Goal: Find specific page/section: Find specific page/section

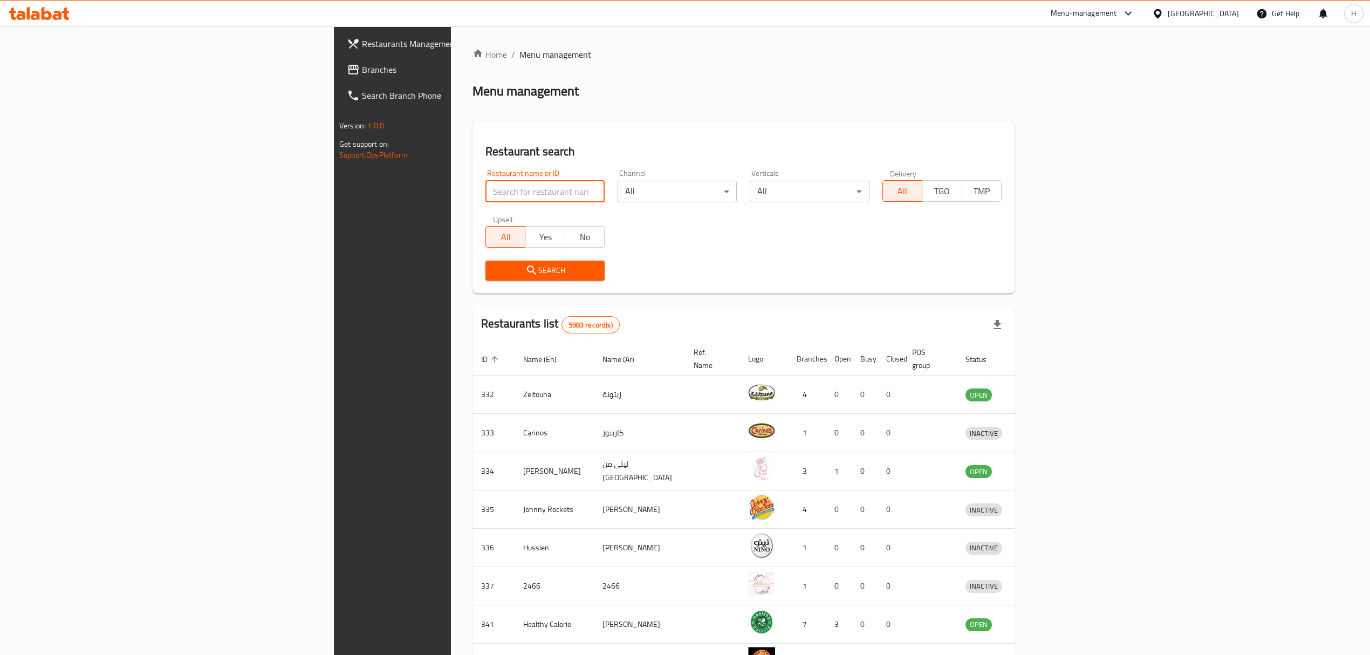
click at [486, 188] on input "search" at bounding box center [545, 192] width 119 height 22
type input "black panda"
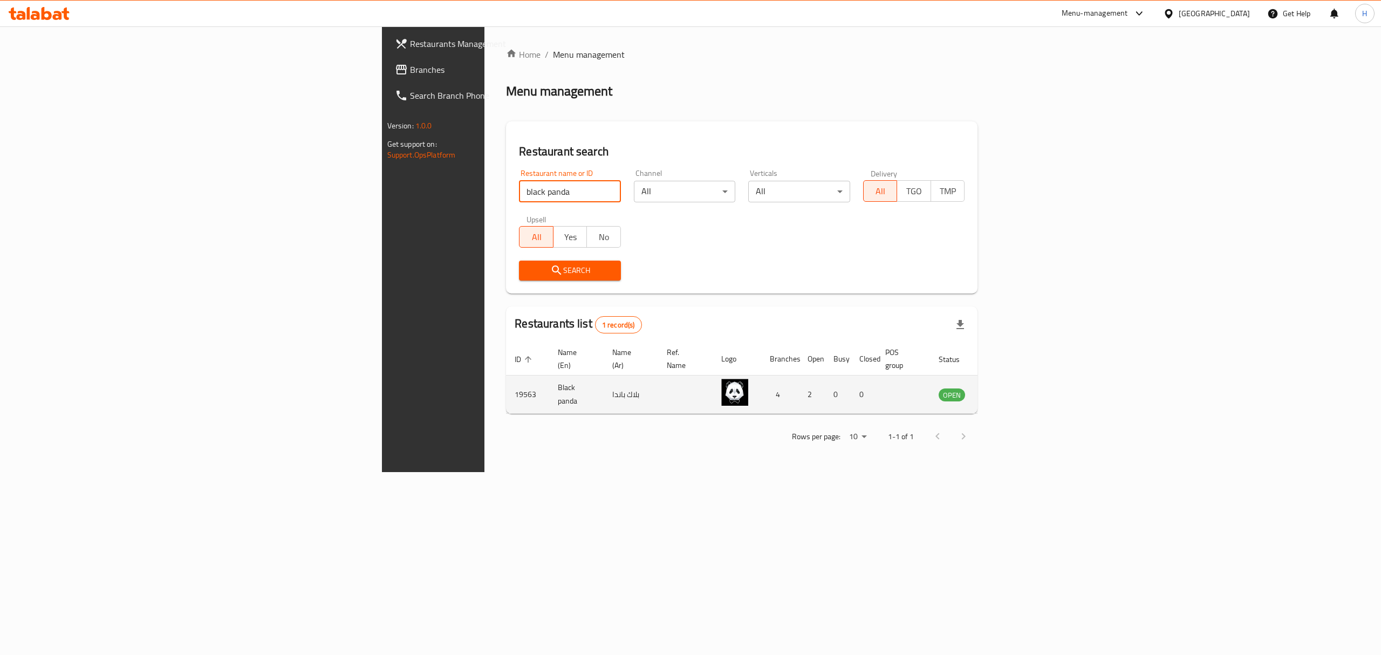
click at [1024, 391] on td "enhanced table" at bounding box center [1005, 395] width 37 height 38
click at [1008, 388] on icon "enhanced table" at bounding box center [1001, 394] width 13 height 13
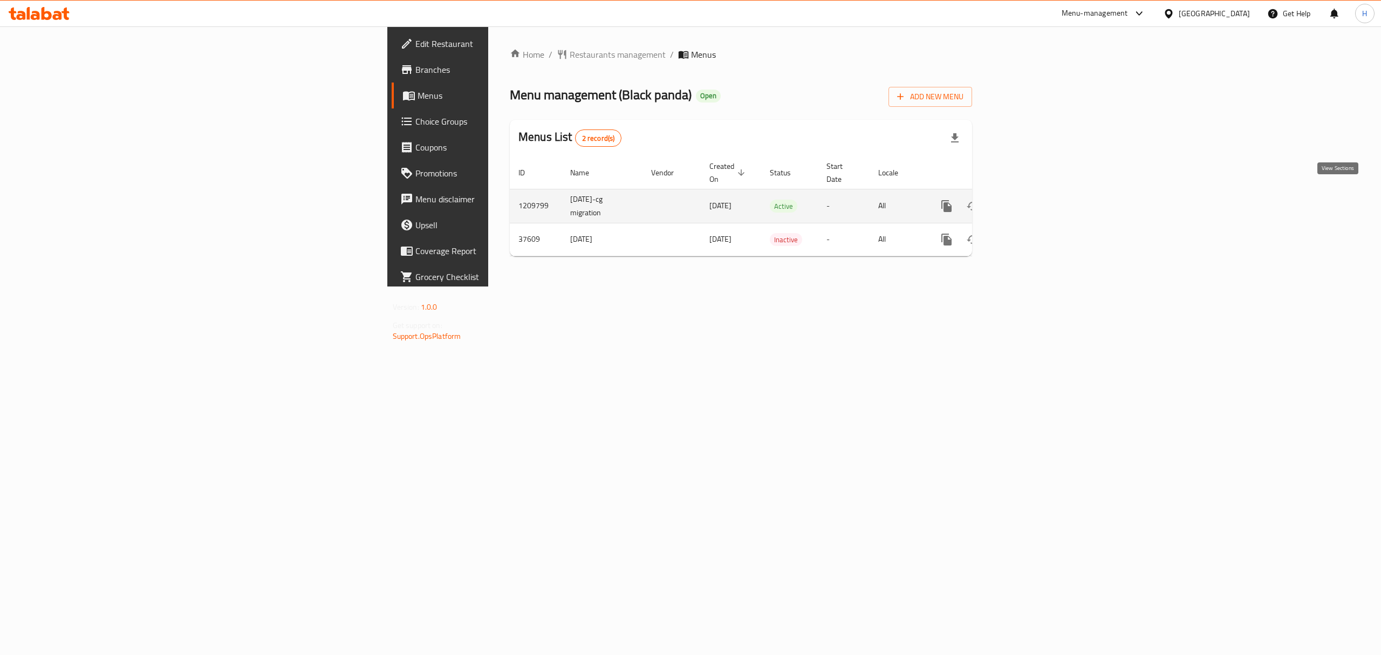
click at [1038, 205] on link "enhanced table" at bounding box center [1025, 206] width 26 height 26
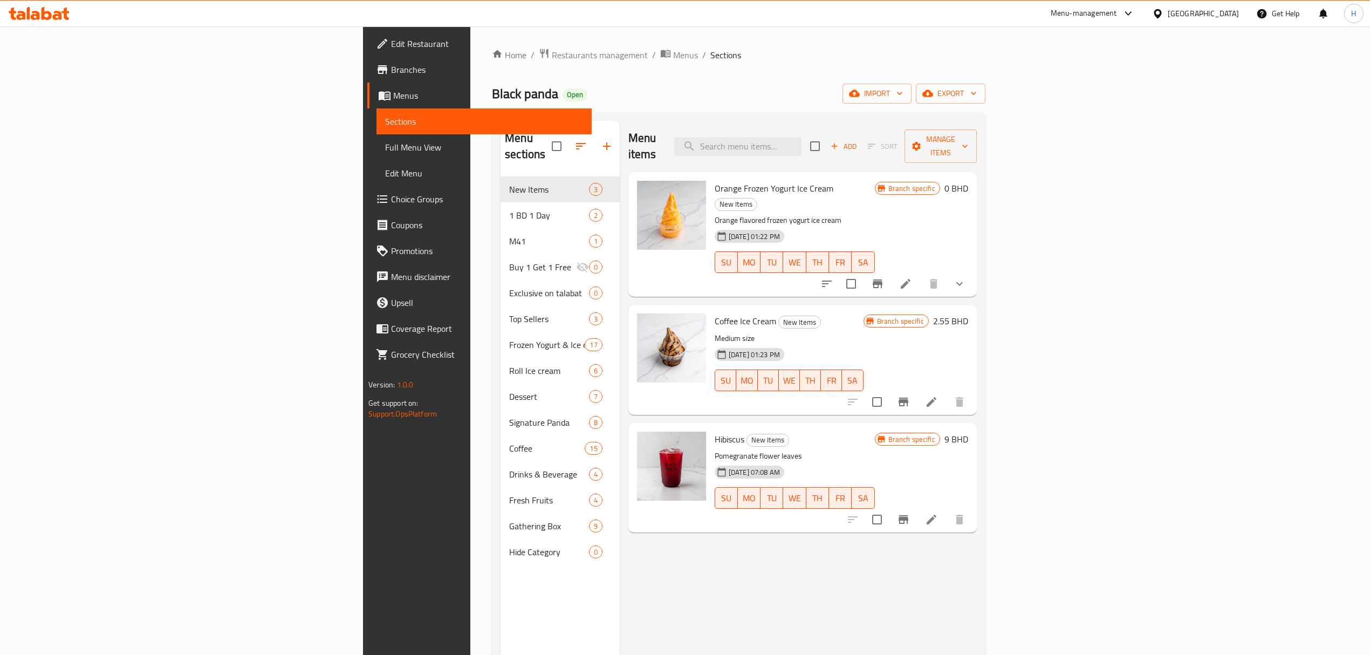
click at [51, 14] on icon at bounding box center [47, 13] width 10 height 13
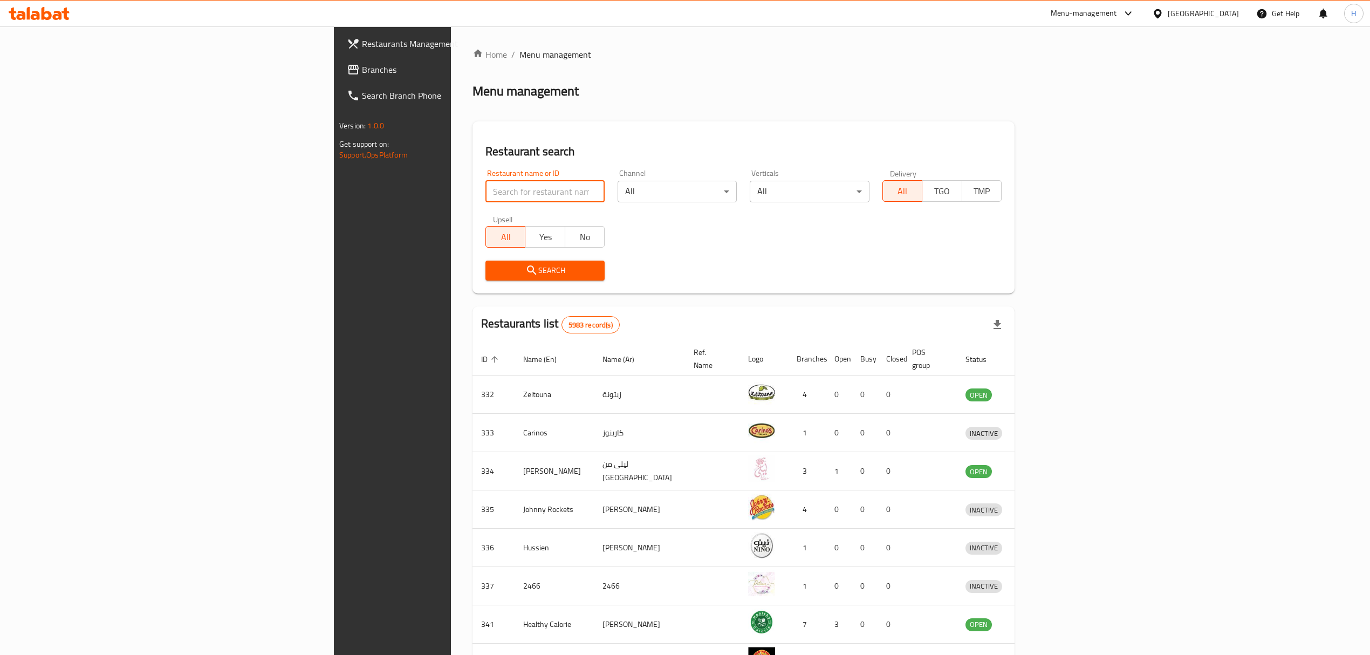
click at [486, 195] on input "search" at bounding box center [545, 192] width 119 height 22
type input "black drop"
click button "Search" at bounding box center [545, 271] width 119 height 20
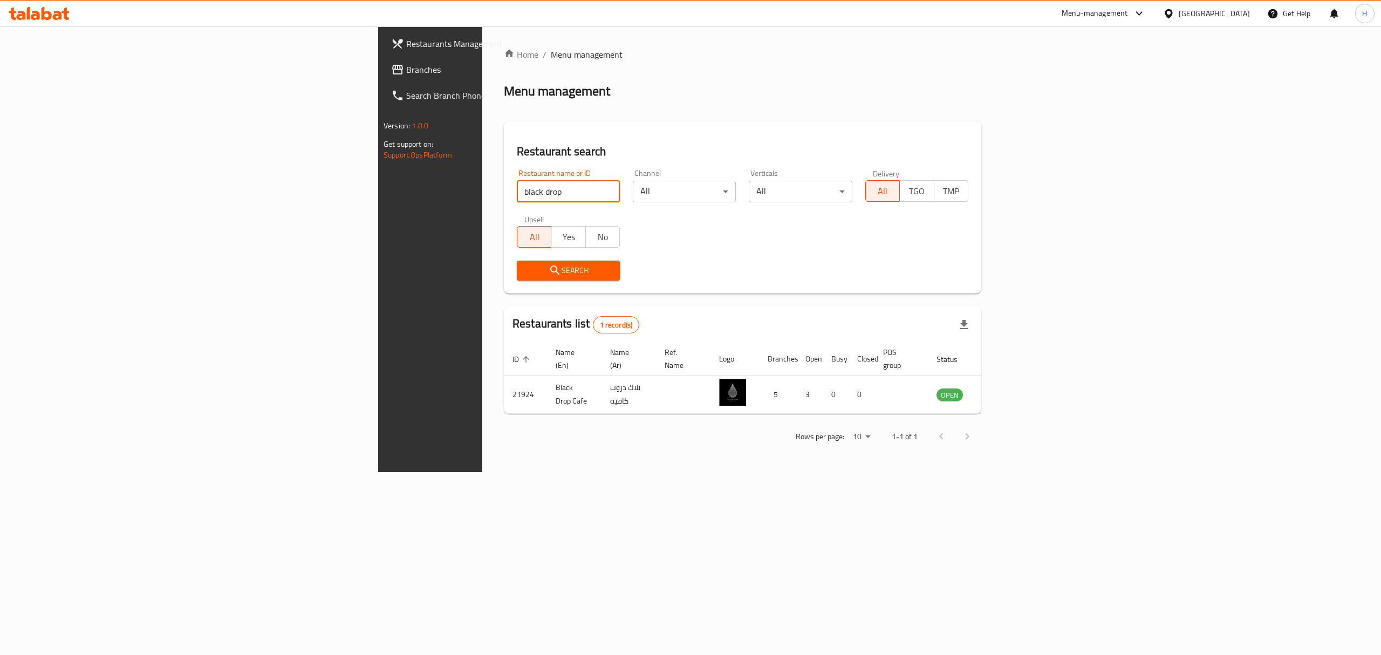
click at [1003, 472] on div "Home / Menu management Menu management Restaurant search Restaurant name or ID …" at bounding box center [742, 249] width 521 height 446
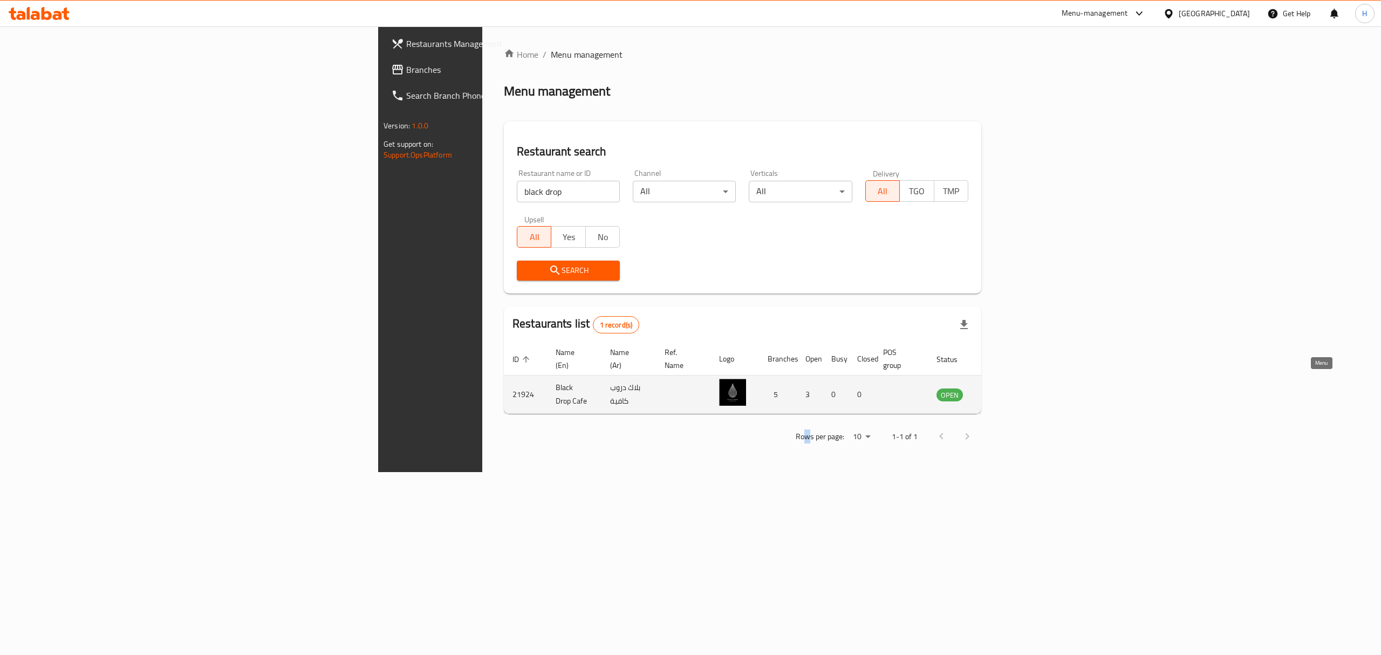
click at [1006, 388] on icon "enhanced table" at bounding box center [999, 394] width 13 height 13
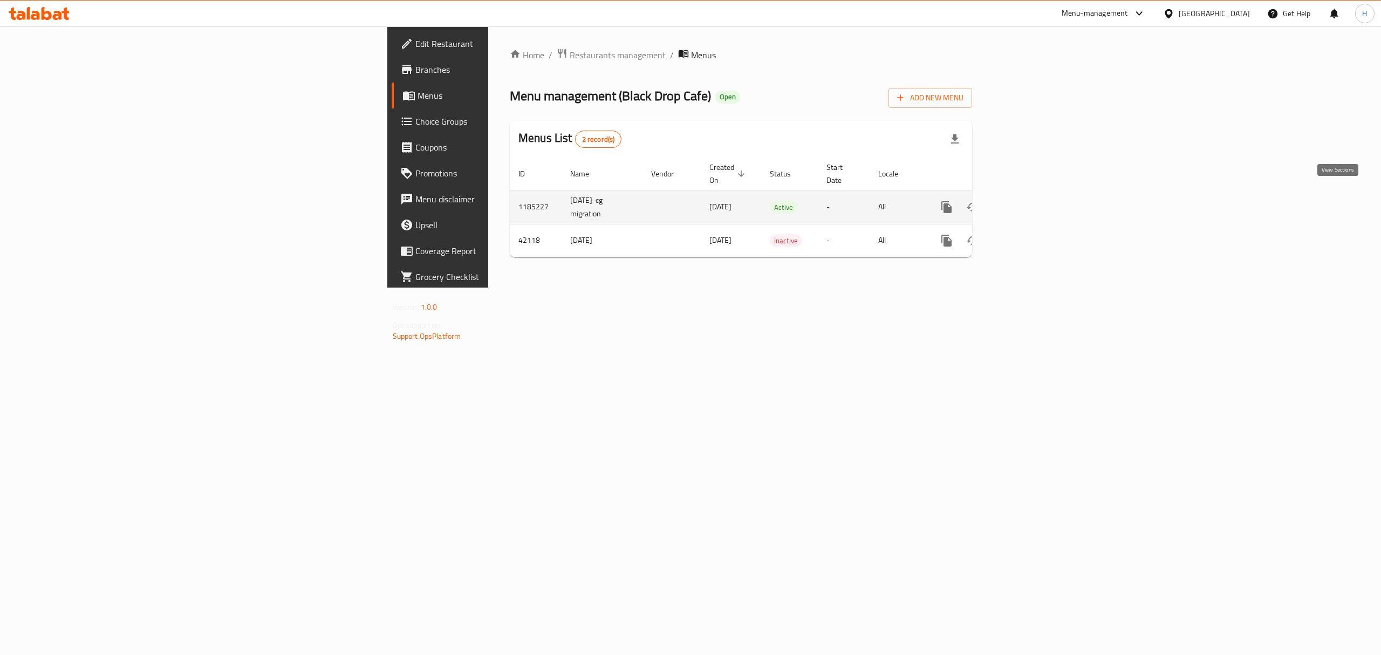
click at [1038, 200] on link "enhanced table" at bounding box center [1025, 207] width 26 height 26
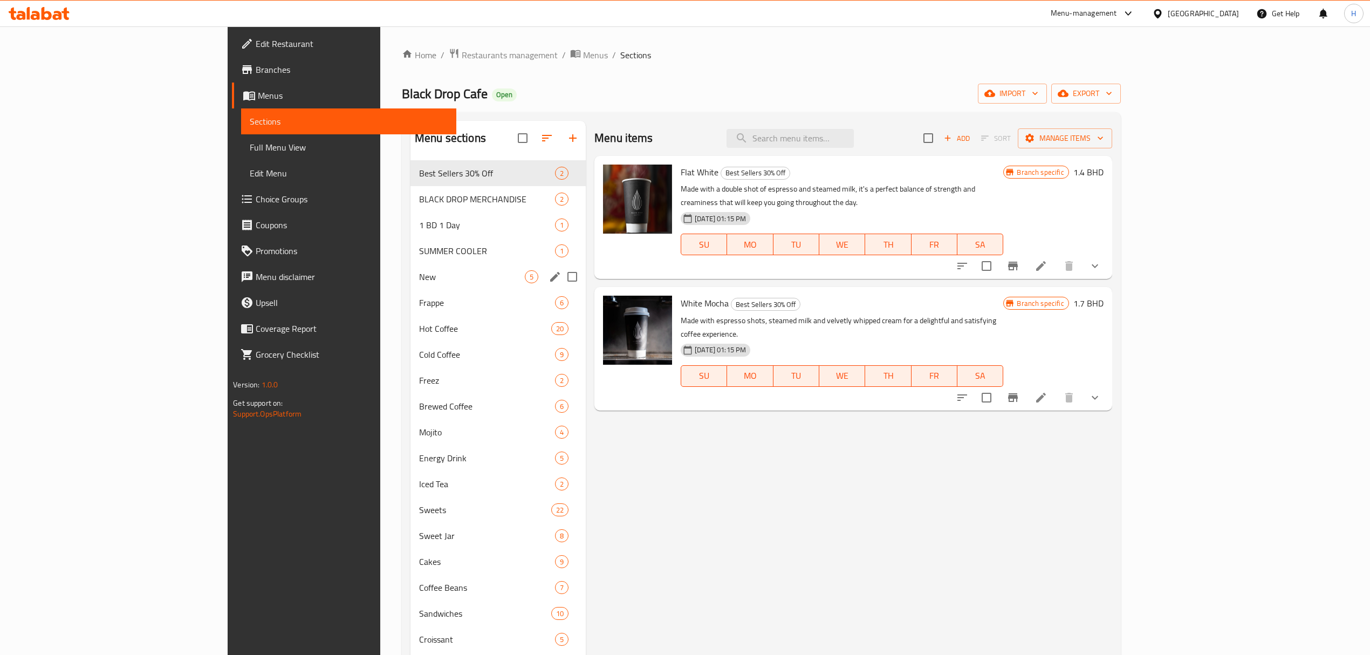
click at [411, 268] on div "New 5" at bounding box center [498, 277] width 175 height 26
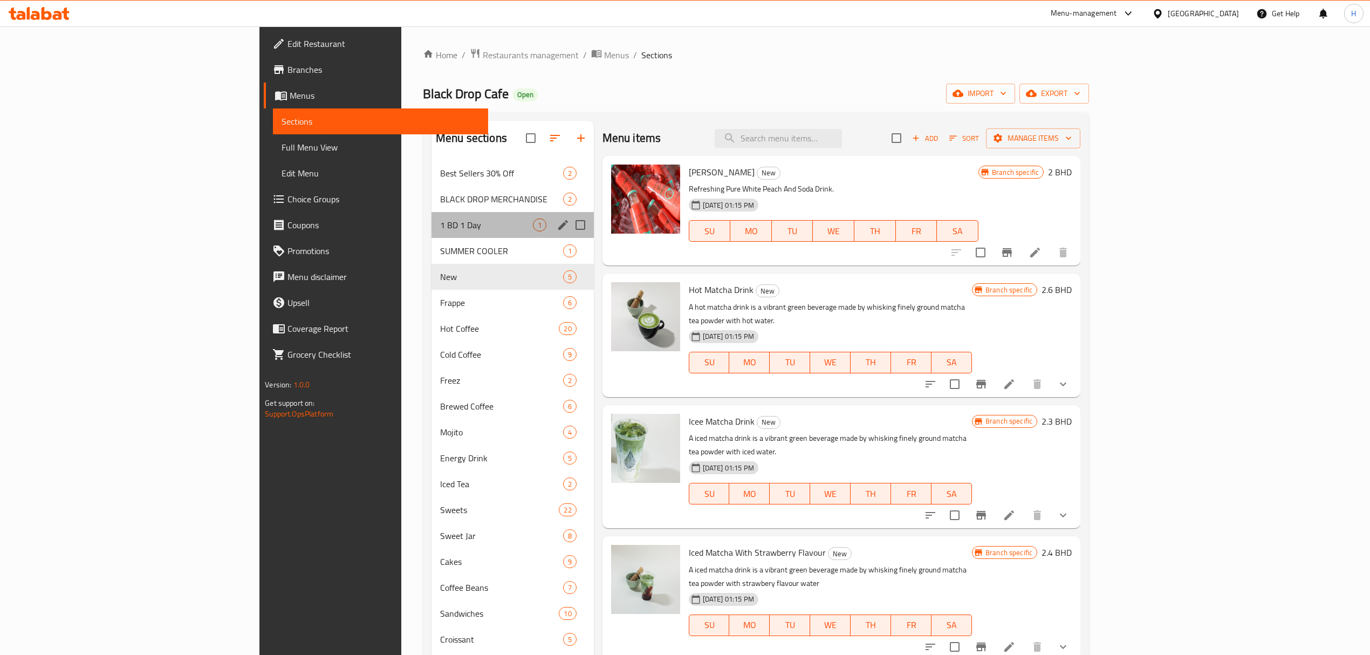
click at [432, 216] on div "1 BD 1 Day 1" at bounding box center [513, 225] width 162 height 26
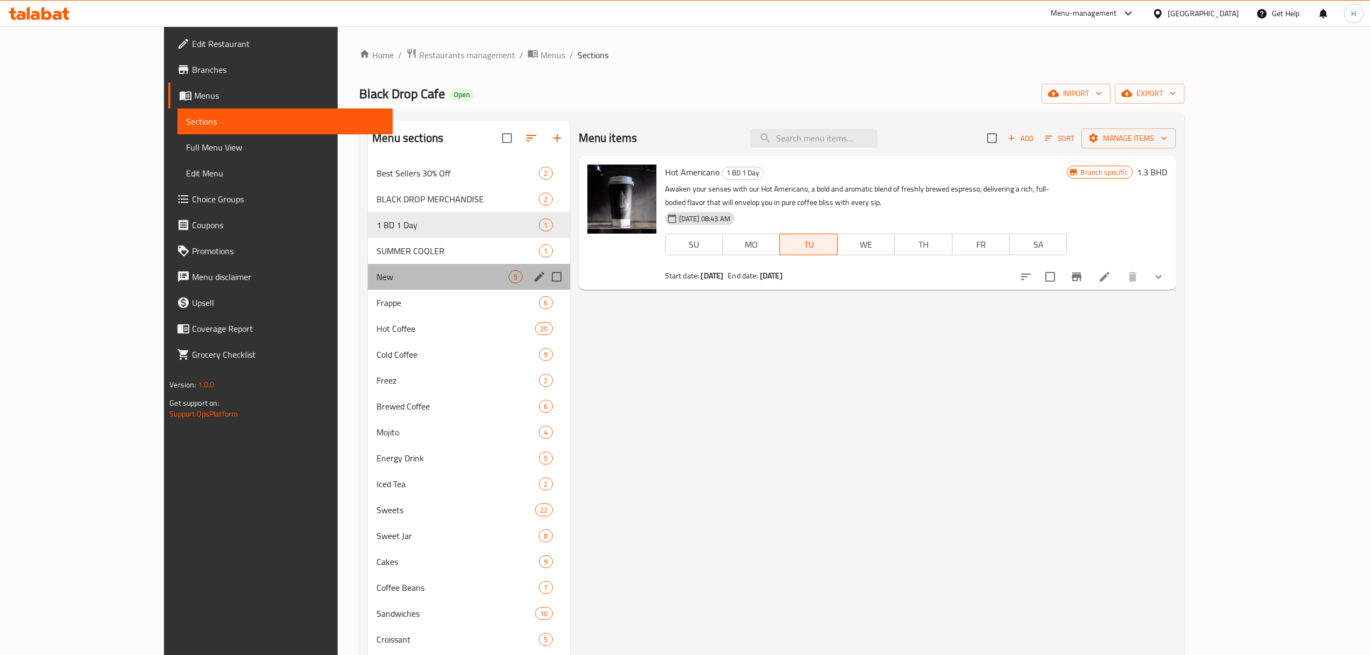
click at [368, 265] on div "New 5" at bounding box center [469, 277] width 202 height 26
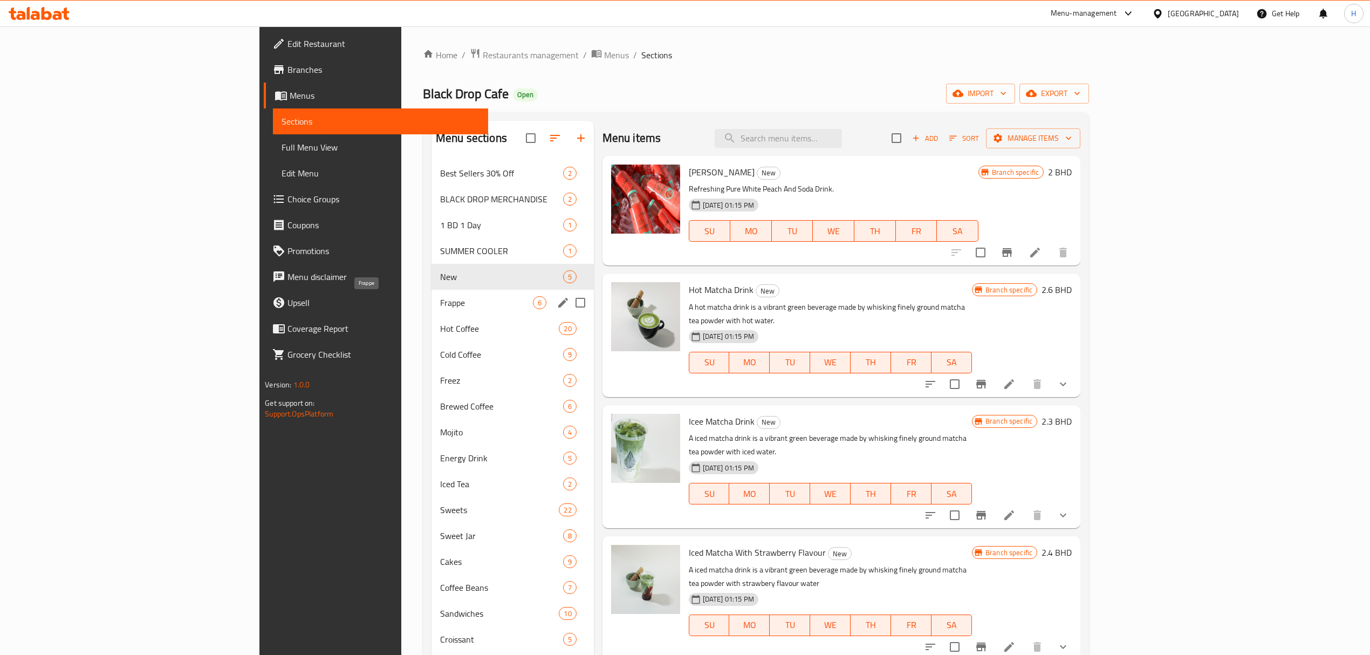
click at [440, 307] on span "Frappe" at bounding box center [486, 302] width 93 height 13
